Goal: Find specific page/section: Find specific page/section

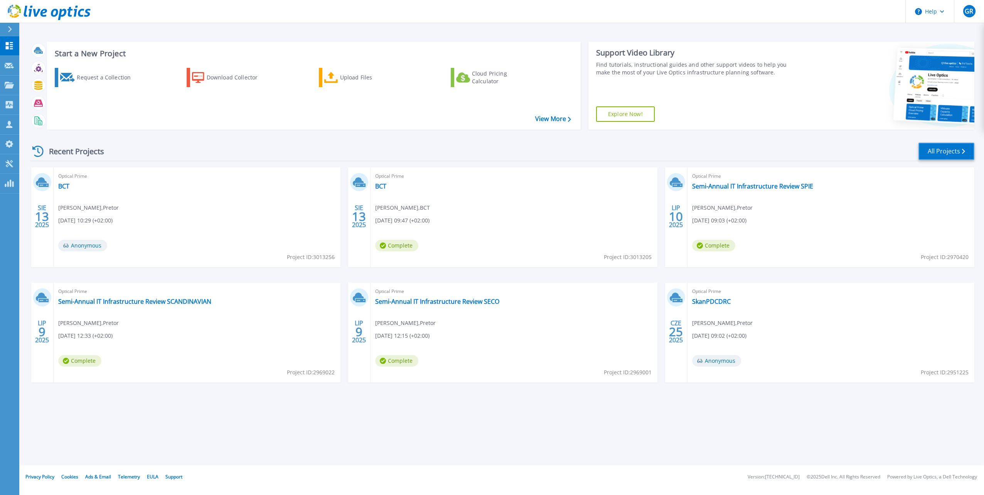
click at [946, 155] on link "All Projects" at bounding box center [947, 151] width 56 height 17
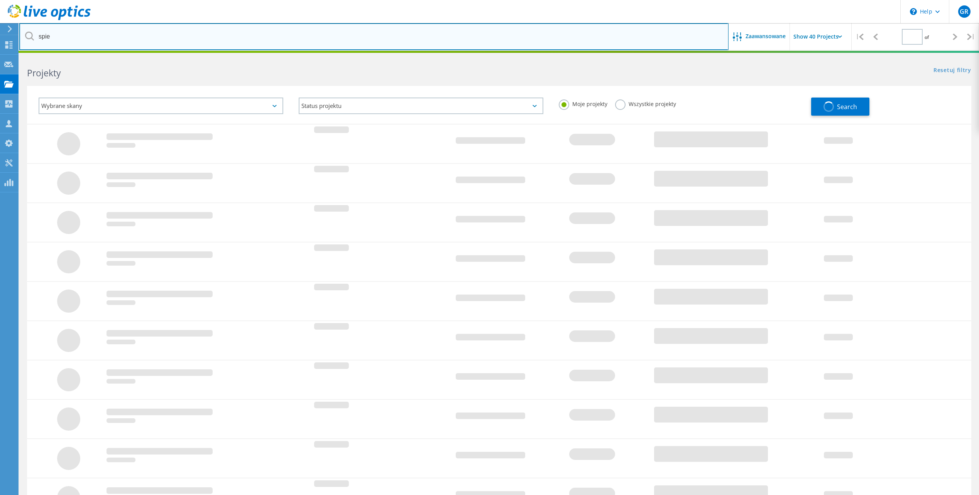
click at [118, 39] on input "spie" at bounding box center [373, 36] width 709 height 27
drag, startPoint x: 116, startPoint y: 37, endPoint x: 0, endPoint y: 23, distance: 117.0
click at [0, 22] on html "\n Help Explore Helpful Articles Contact Support GR Członek zespołu partnera w …" at bounding box center [489, 274] width 979 height 548
type input "seco"
type input "1"
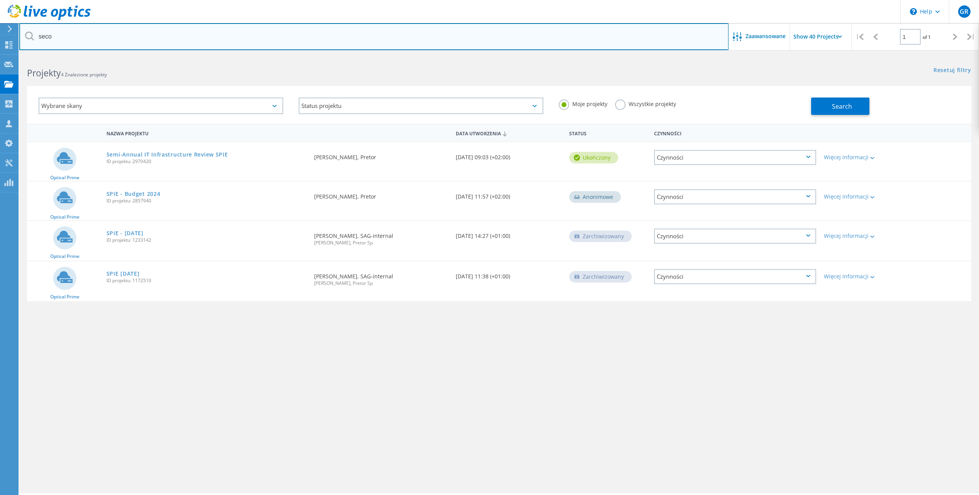
type input "seco"
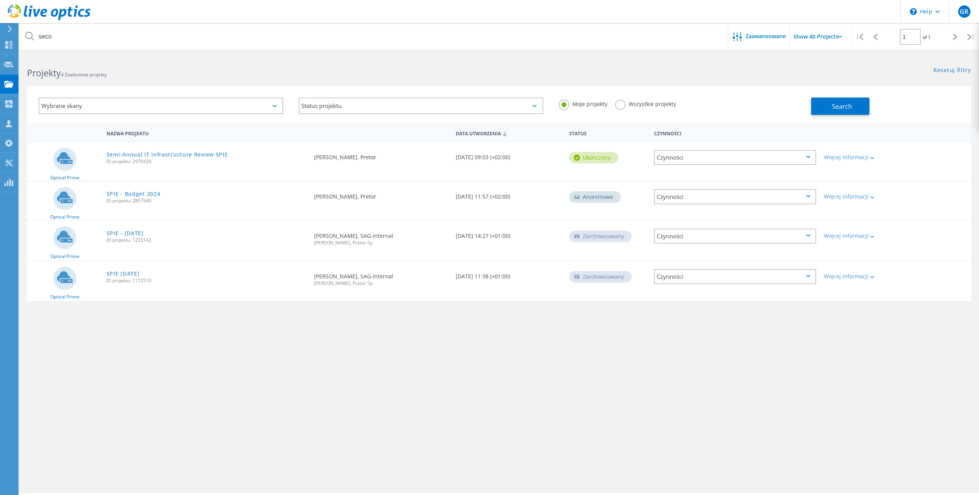
click at [619, 103] on label "Wszystkie projekty" at bounding box center [645, 103] width 61 height 7
click at [0, 0] on input "Wszystkie projekty" at bounding box center [0, 0] width 0 height 0
click at [852, 99] on button "Search" at bounding box center [840, 106] width 58 height 17
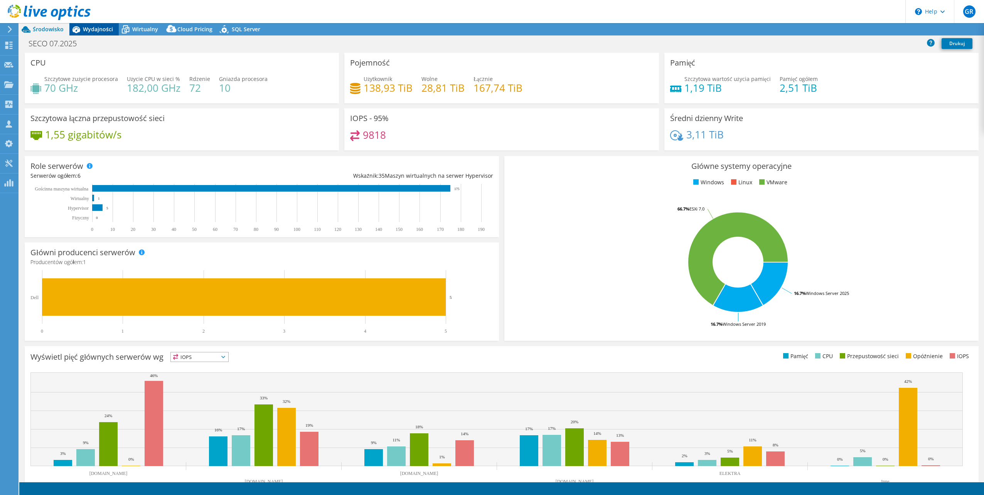
select select "USD"
click at [91, 29] on span "Wydajności" at bounding box center [98, 28] width 30 height 7
